Goal: Find contact information

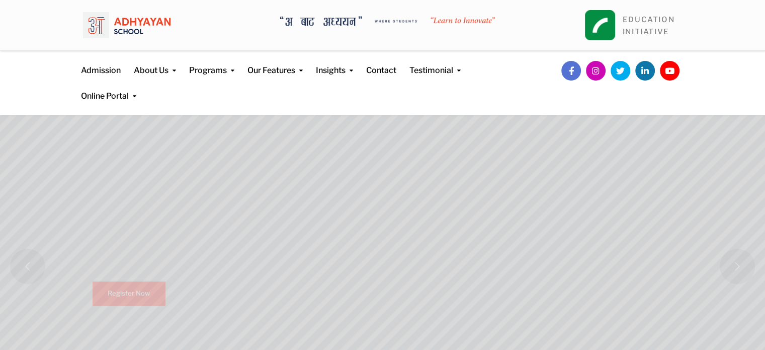
click at [386, 66] on link "Contact" at bounding box center [381, 64] width 30 height 26
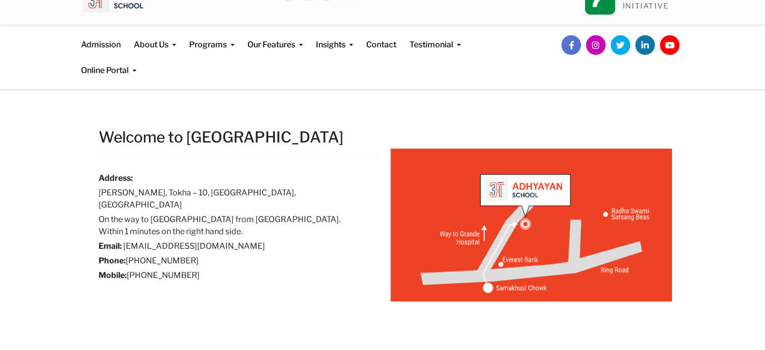
scroll to position [26, 0]
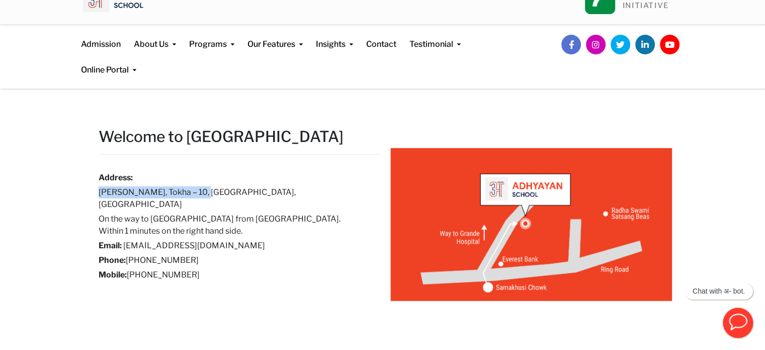
drag, startPoint x: 209, startPoint y: 192, endPoint x: 99, endPoint y: 187, distance: 110.8
click at [99, 187] on h6 "Samakhusi Chowk, Tokha – 10, Kathmandu, Nepal" at bounding box center [232, 198] width 267 height 24
copy h6 "Samakhusi Chowk, Tokha – 10"
